Goal: Task Accomplishment & Management: Use online tool/utility

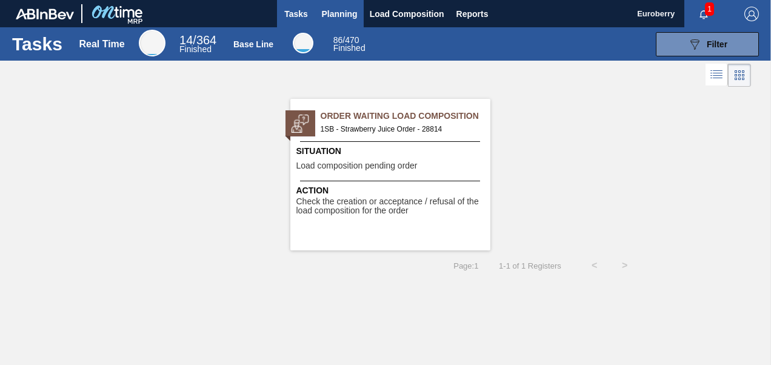
click at [351, 11] on span "Planning" at bounding box center [340, 14] width 36 height 15
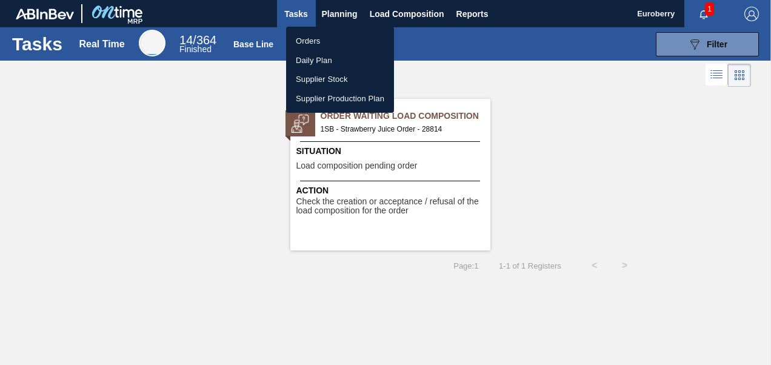
click at [311, 38] on li "Orders" at bounding box center [340, 41] width 108 height 19
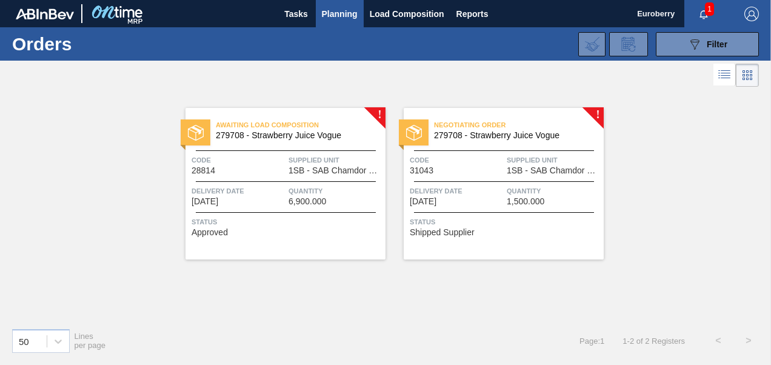
click at [595, 113] on div "Negotiating Order 279708 - Strawberry Juice Vogue Code 31043 Supplied Unit 1SB …" at bounding box center [503, 183] width 200 height 151
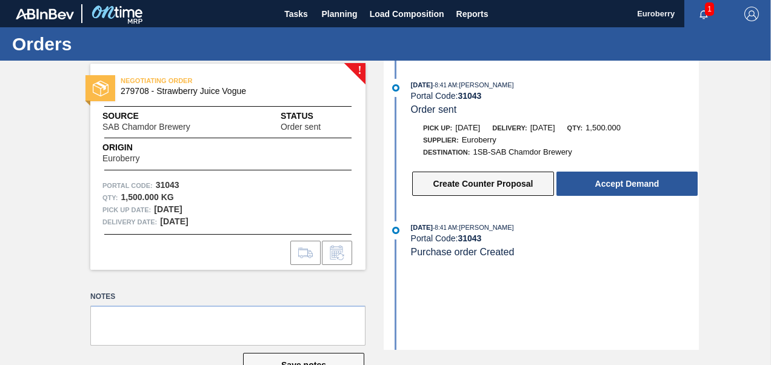
click at [472, 185] on button "Create Counter Proposal" at bounding box center [483, 183] width 142 height 24
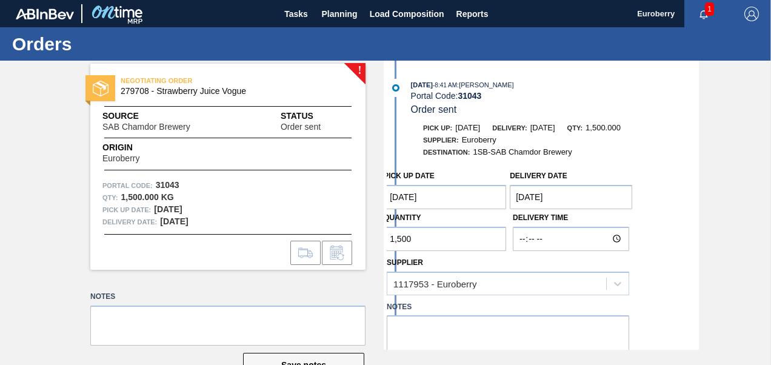
scroll to position [61, 0]
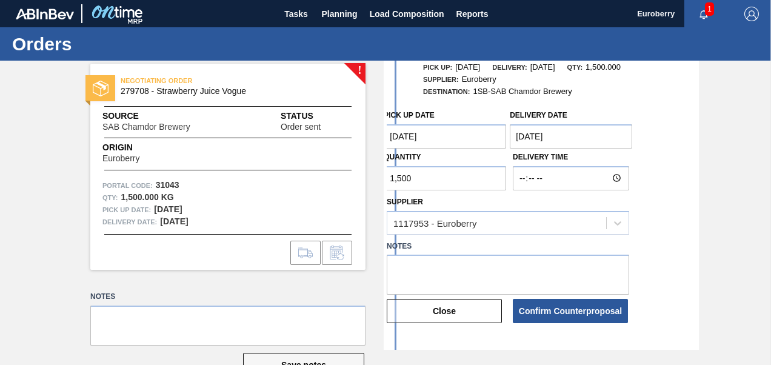
click at [414, 179] on input "1,500" at bounding box center [444, 178] width 122 height 24
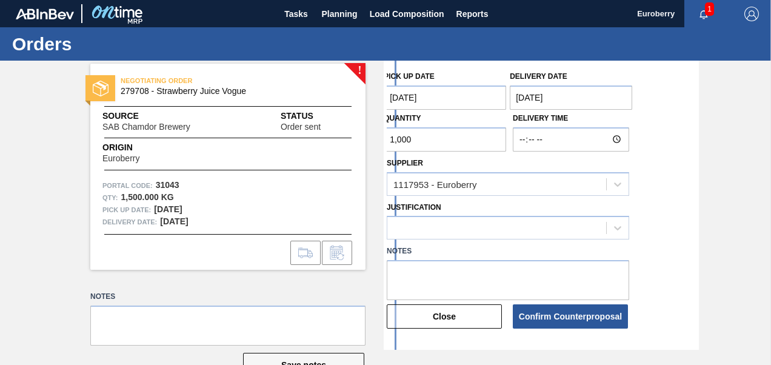
scroll to position [166, 0]
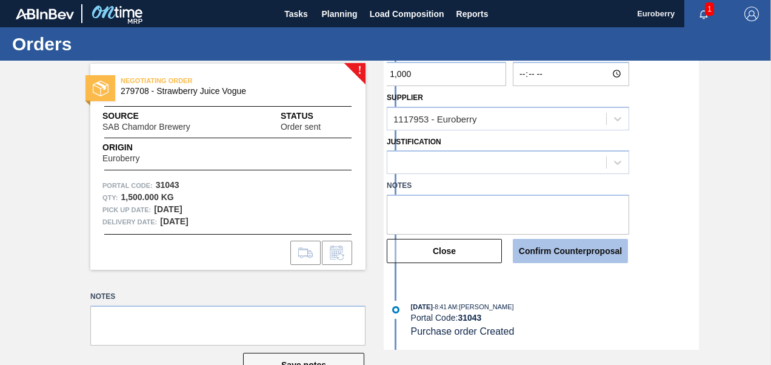
type input "1,000"
click at [557, 248] on button "Confirm Counterproposal" at bounding box center [570, 251] width 115 height 24
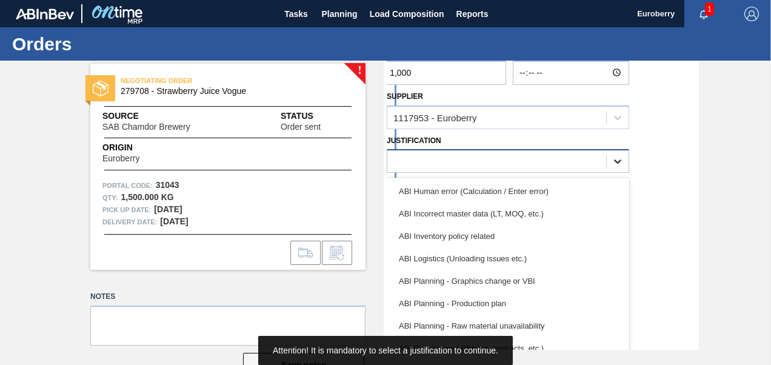
click at [612, 162] on icon at bounding box center [617, 161] width 12 height 12
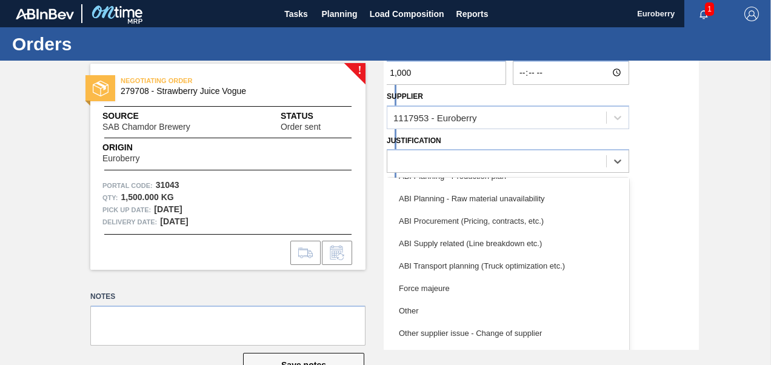
scroll to position [105, 0]
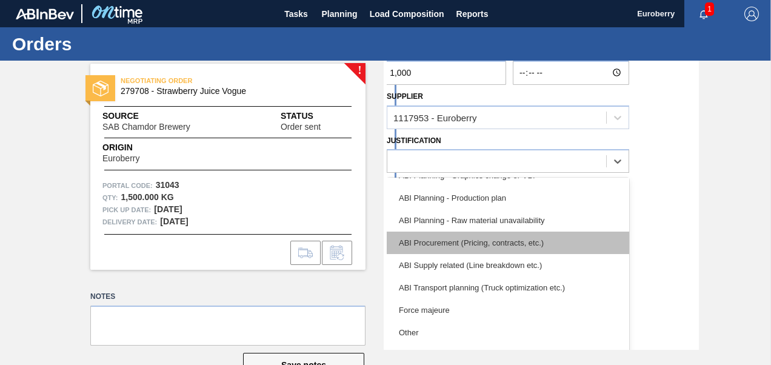
click at [500, 243] on div "ABI Procurement (Pricing, contracts, etc.)" at bounding box center [508, 242] width 242 height 22
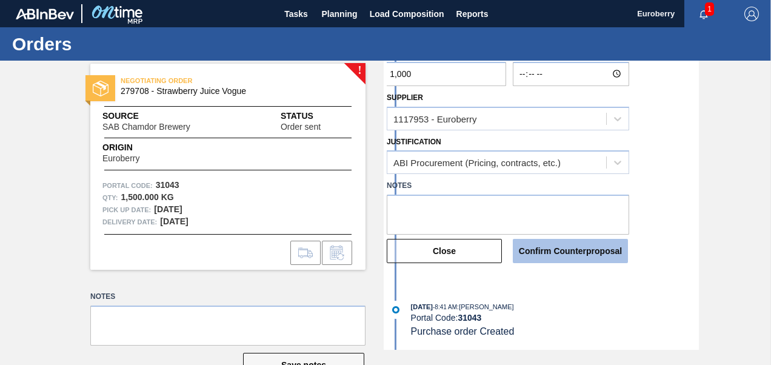
click at [574, 250] on button "Confirm Counterproposal" at bounding box center [570, 251] width 115 height 24
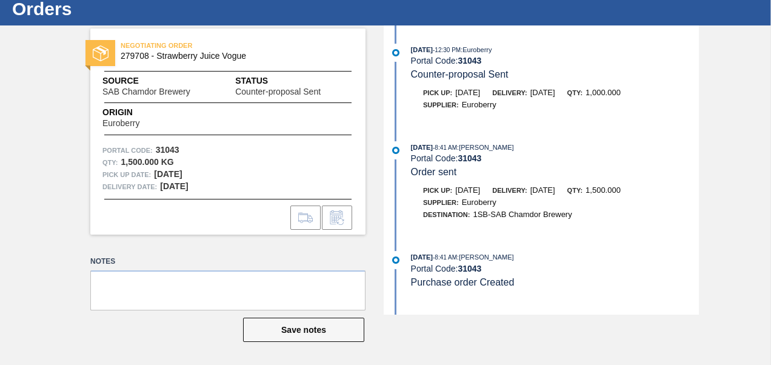
scroll to position [0, 0]
